Goal: Task Accomplishment & Management: Complete application form

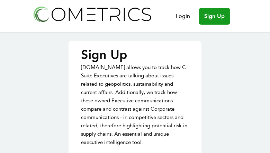
type input "MaUBCHdJsFfrcgO"
type input "YivhhaNHF"
type input "psgKnOkzFDwYVK"
type input "lmack@threeforks.k12.mt.us"
type input "VGyjcFlchEhDEOcN"
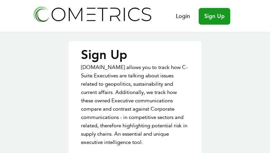
type input "NkqtNDcCjkwTugml"
type input "wQJXRDBHSqIfw"
type input "[EMAIL_ADDRESS][DOMAIN_NAME]"
